Goal: Task Accomplishment & Management: Manage account settings

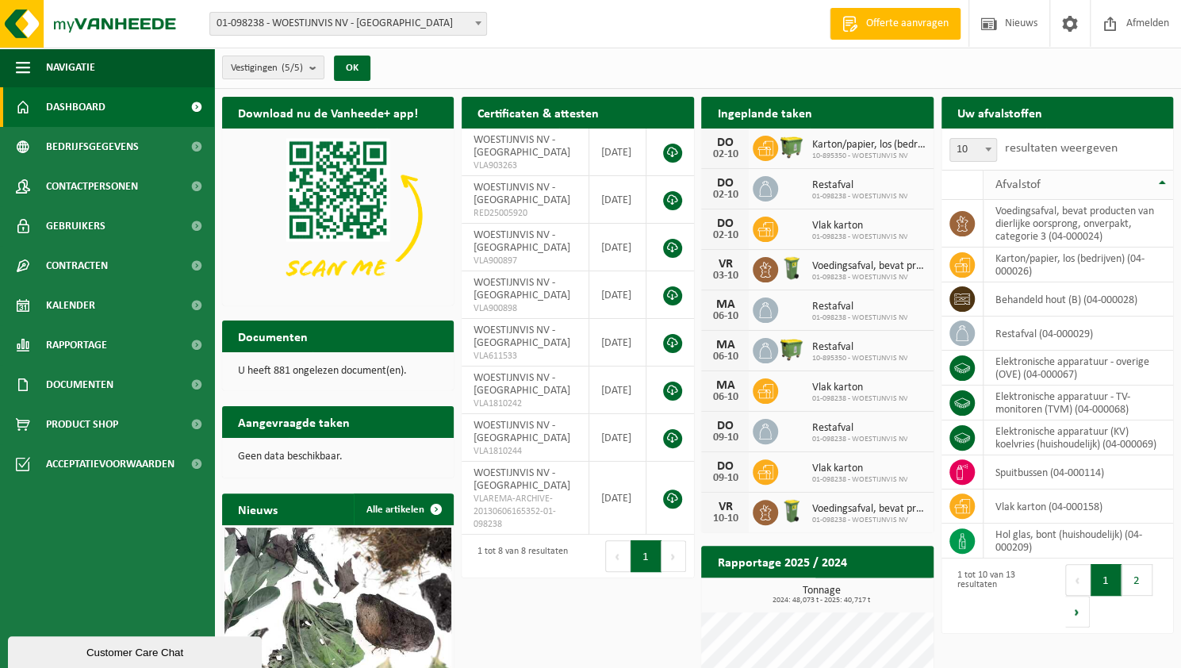
click at [1034, 183] on span "Afvalstof" at bounding box center [1017, 184] width 45 height 13
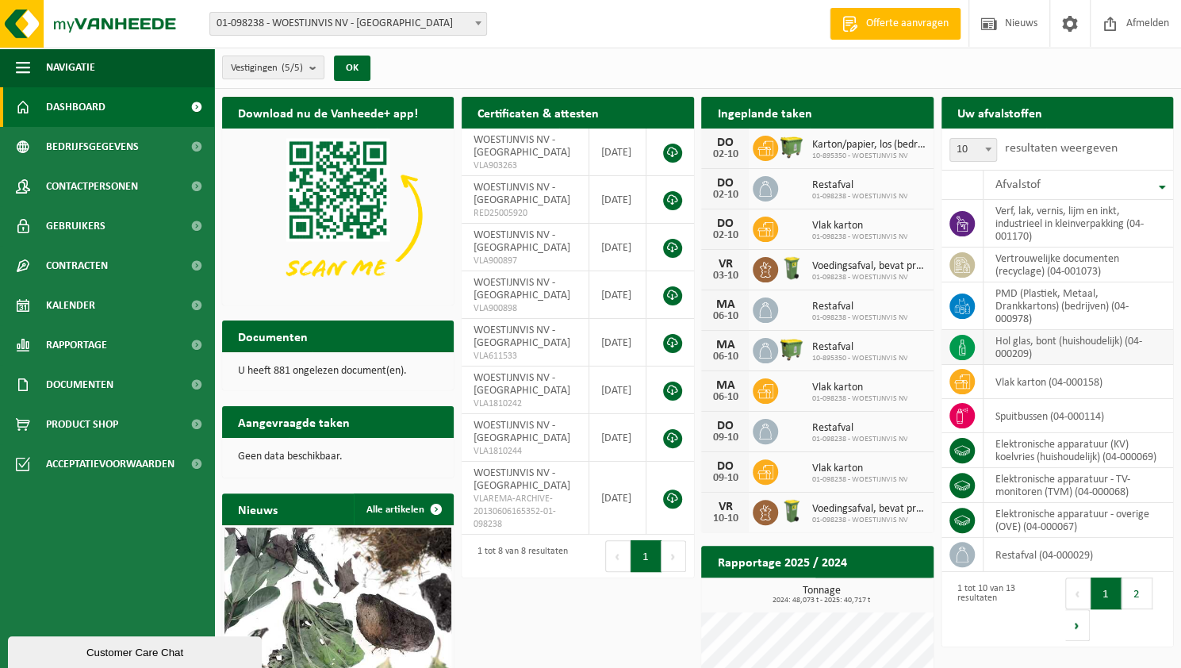
click at [1024, 343] on td "hol glas, bont (huishoudelijk) (04-000209)" at bounding box center [1078, 347] width 190 height 35
click at [970, 342] on span at bounding box center [961, 347] width 25 height 25
click at [1063, 341] on td "hol glas, bont (huishoudelijk) (04-000209)" at bounding box center [1078, 347] width 190 height 35
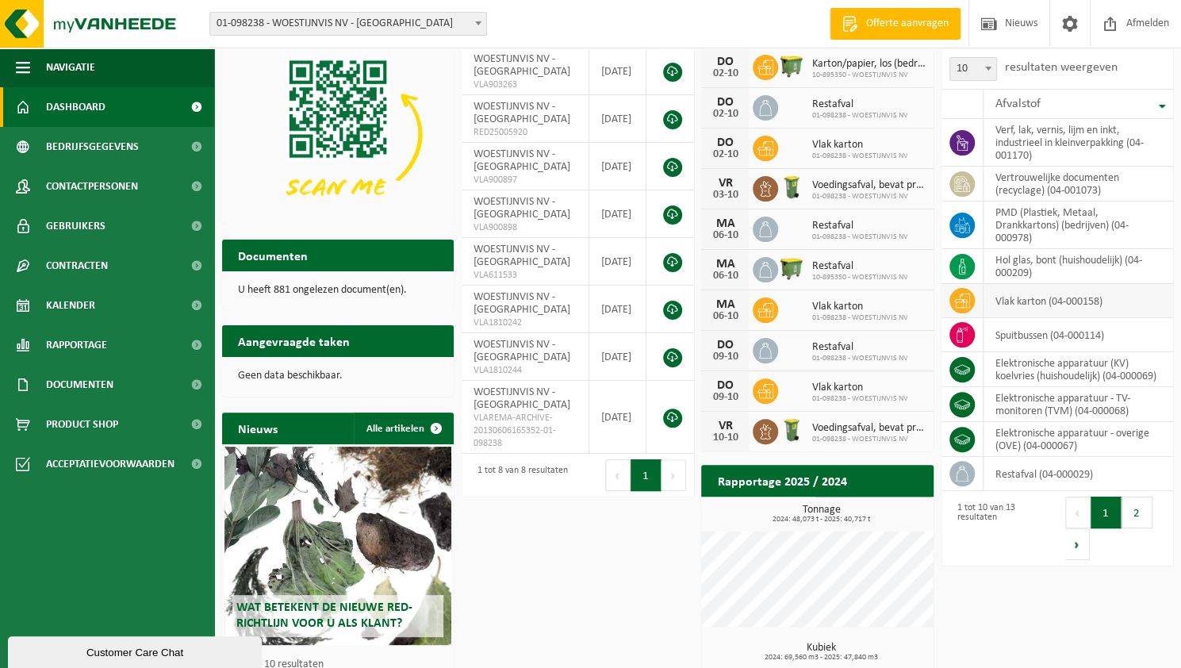
scroll to position [159, 0]
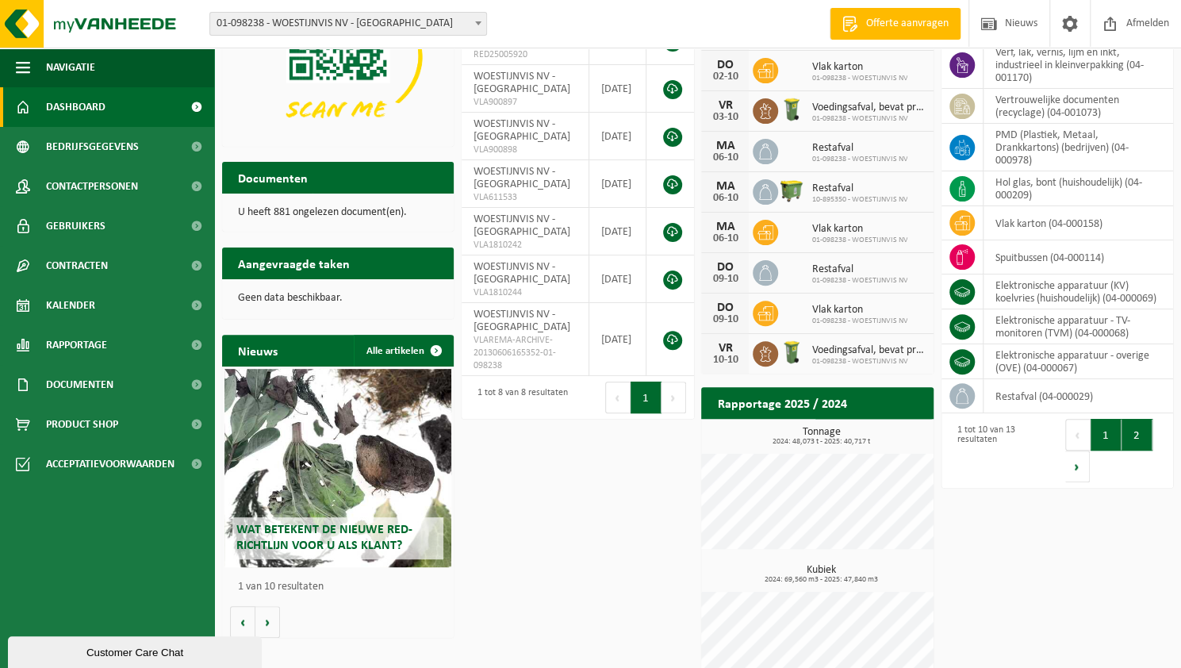
click at [1132, 443] on button "2" at bounding box center [1136, 435] width 31 height 32
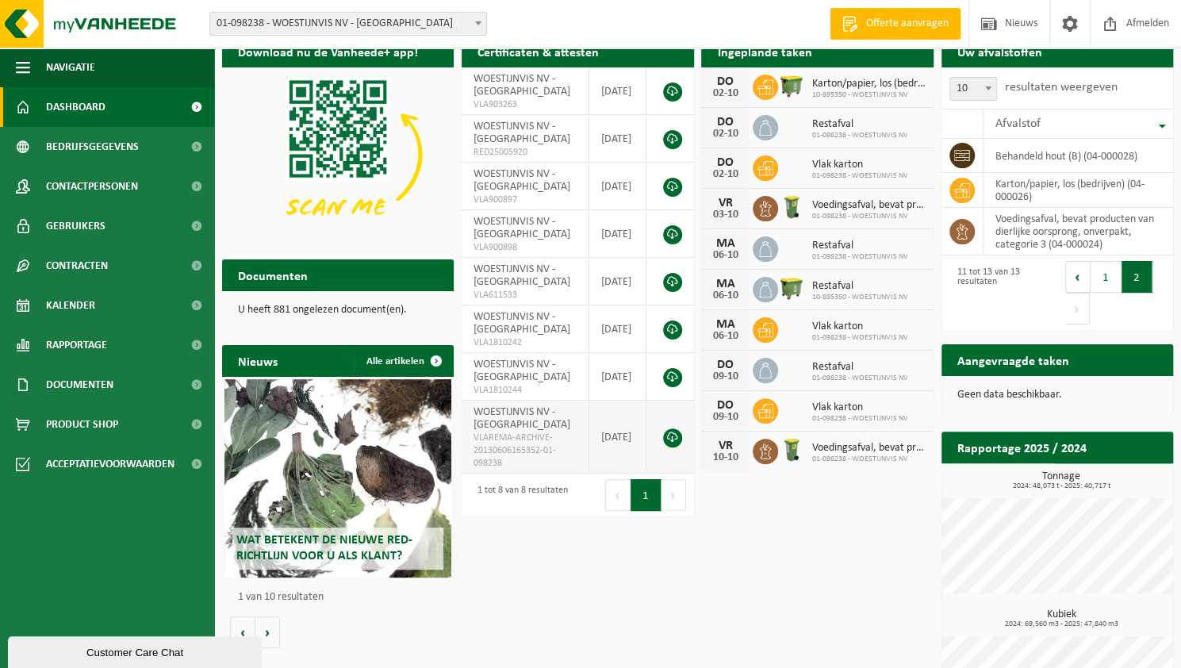
scroll to position [0, 0]
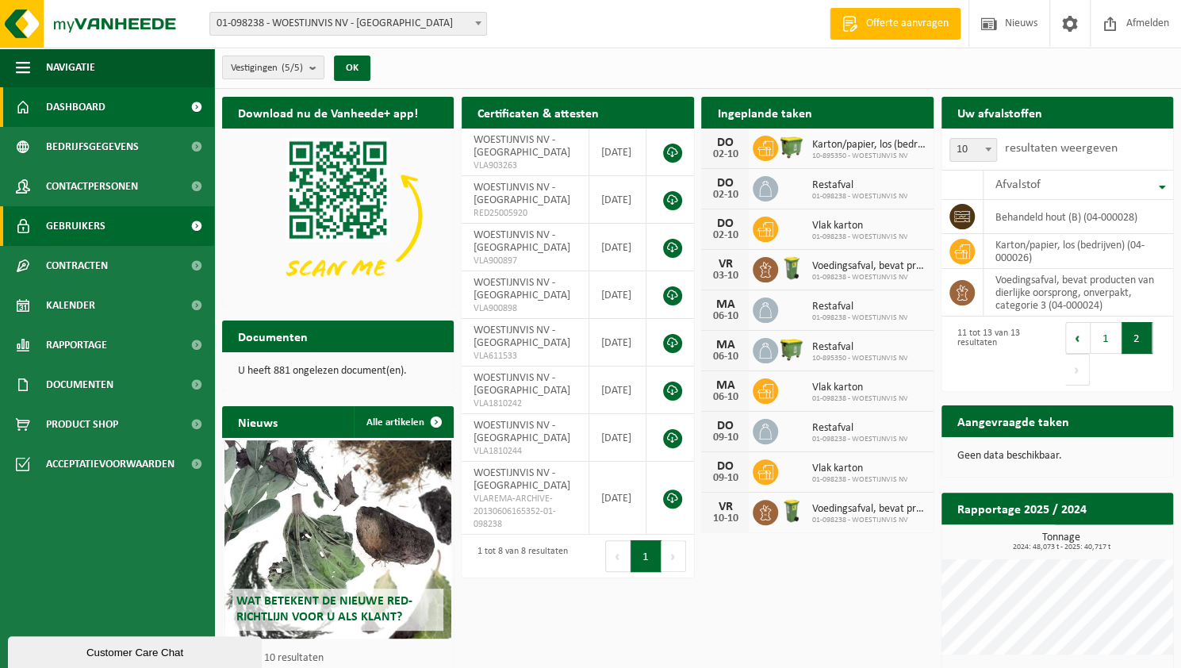
click at [87, 226] on span "Gebruikers" at bounding box center [75, 226] width 59 height 40
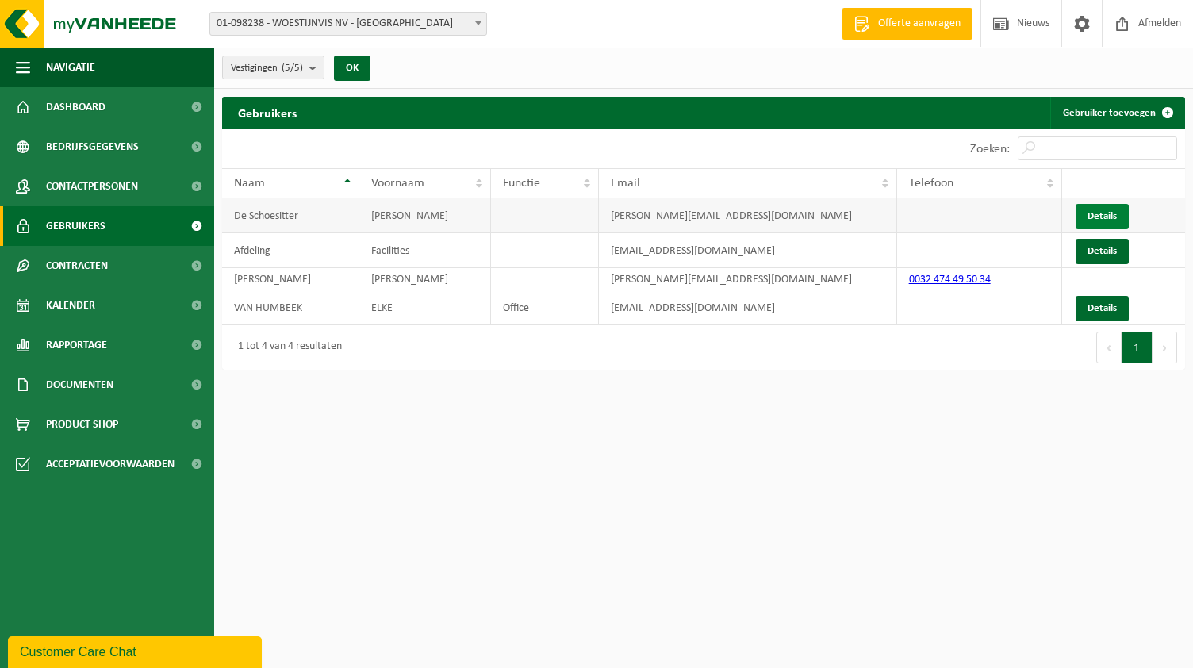
click at [1120, 216] on link "Details" at bounding box center [1101, 216] width 53 height 25
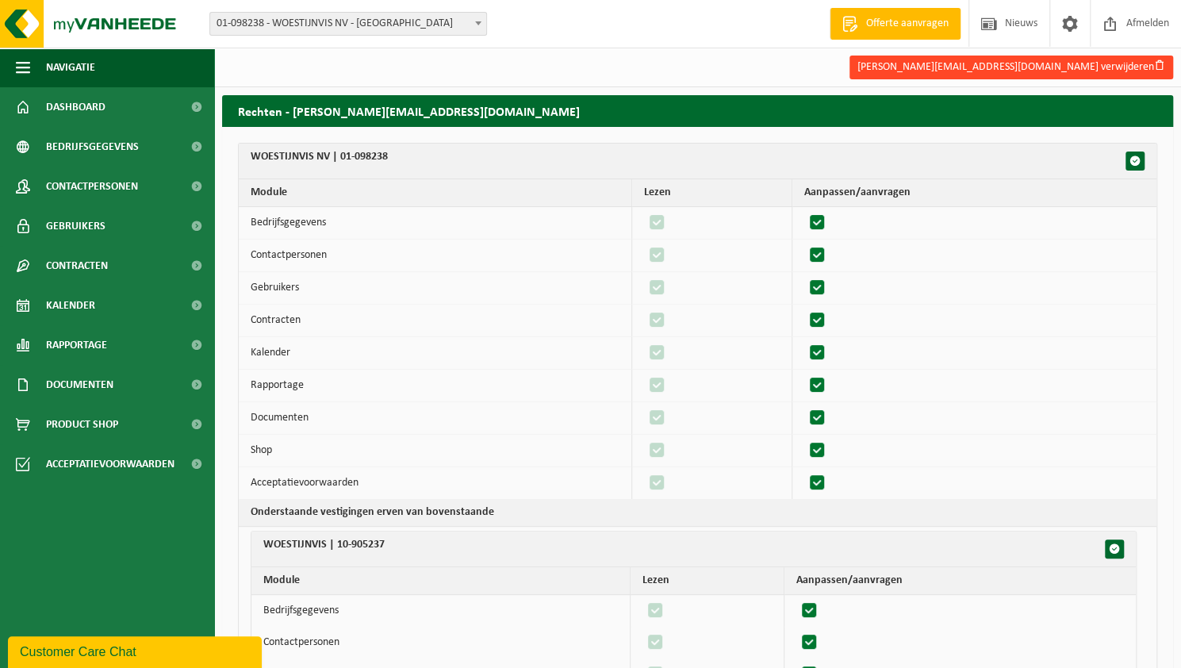
click at [1128, 66] on button "Steven.DeSchoesitter@woestijnvis.be verwijderen" at bounding box center [1011, 68] width 324 height 24
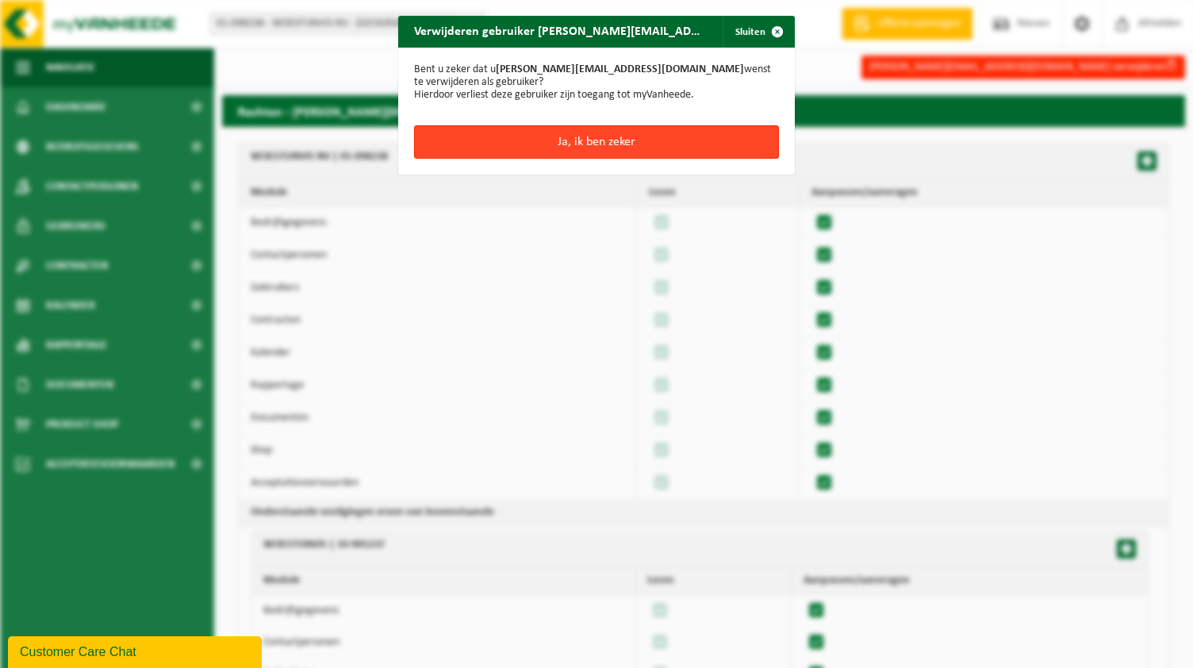
click at [639, 144] on button "Ja, ik ben zeker" at bounding box center [596, 141] width 365 height 33
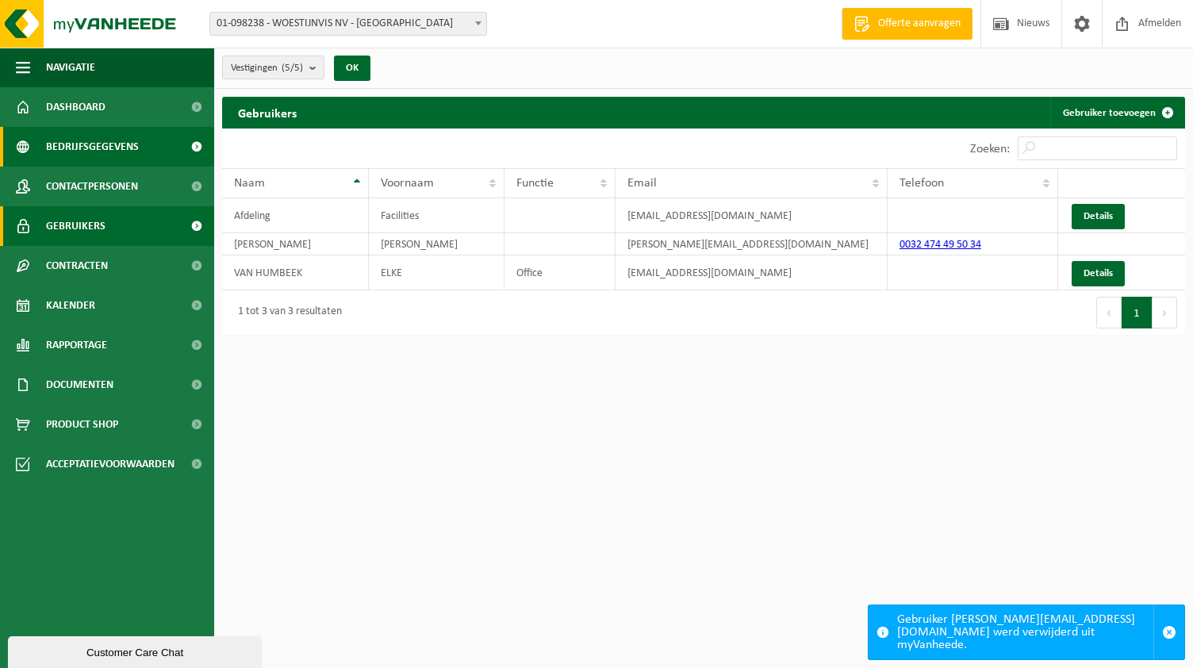
click at [86, 128] on span "Bedrijfsgegevens" at bounding box center [92, 147] width 93 height 40
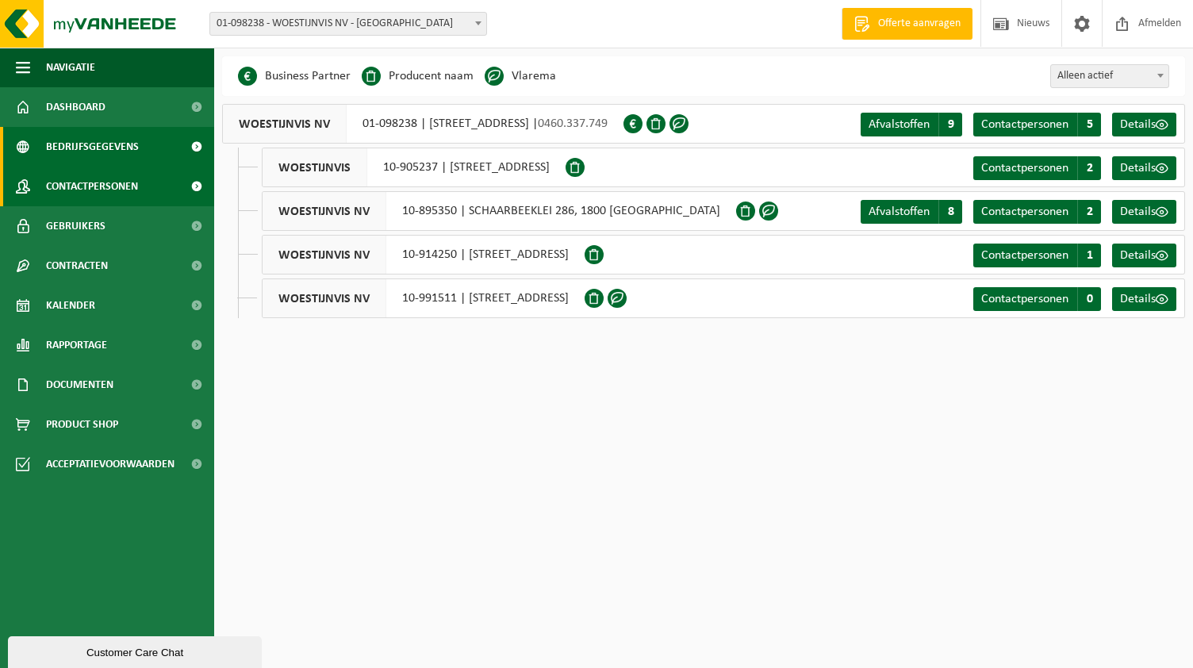
click at [85, 194] on span "Contactpersonen" at bounding box center [92, 187] width 92 height 40
